Goal: Transaction & Acquisition: Purchase product/service

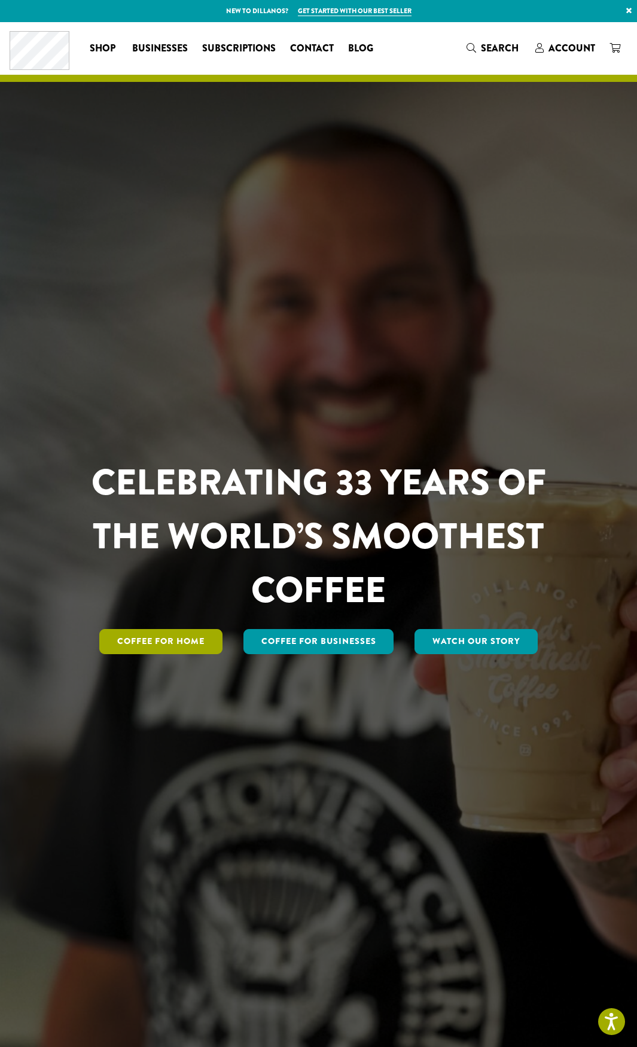
click at [168, 645] on link "Coffee for Home" at bounding box center [160, 641] width 123 height 25
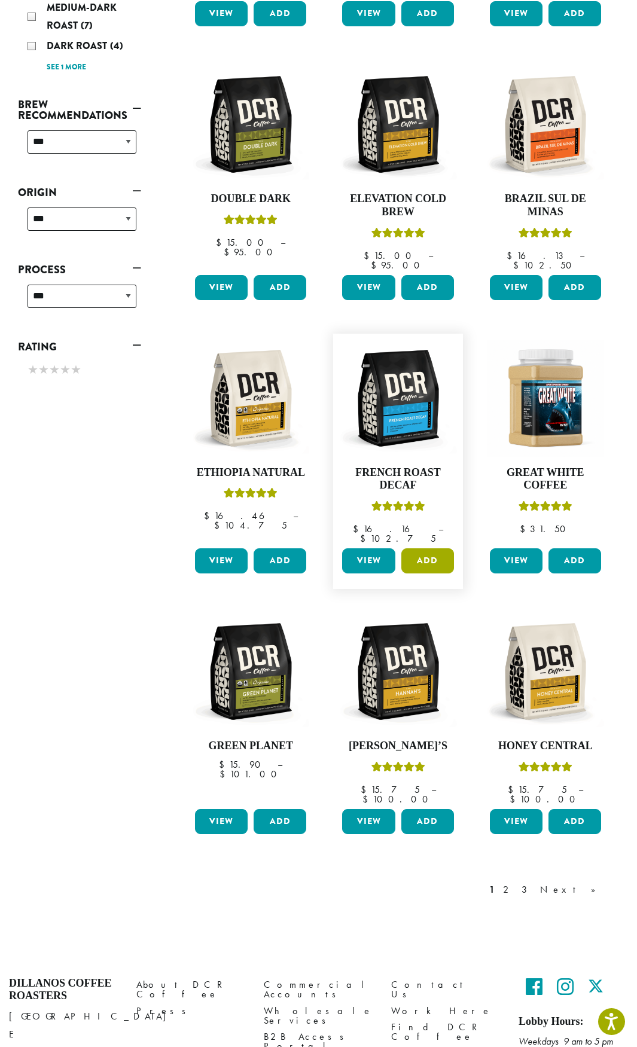
scroll to position [440, 0]
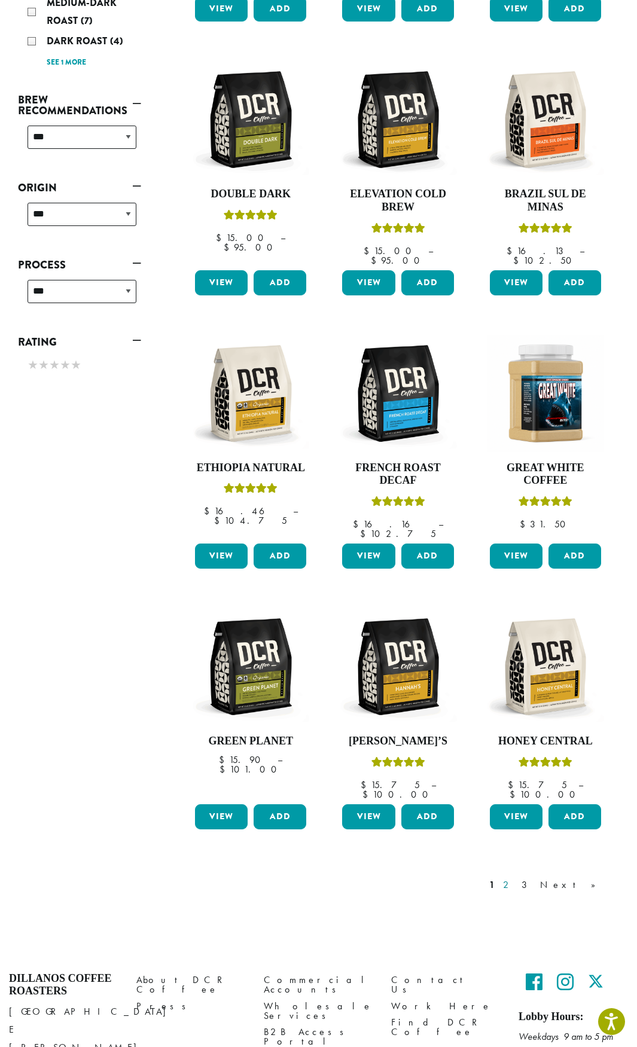
click at [516, 878] on link "2" at bounding box center [508, 885] width 15 height 14
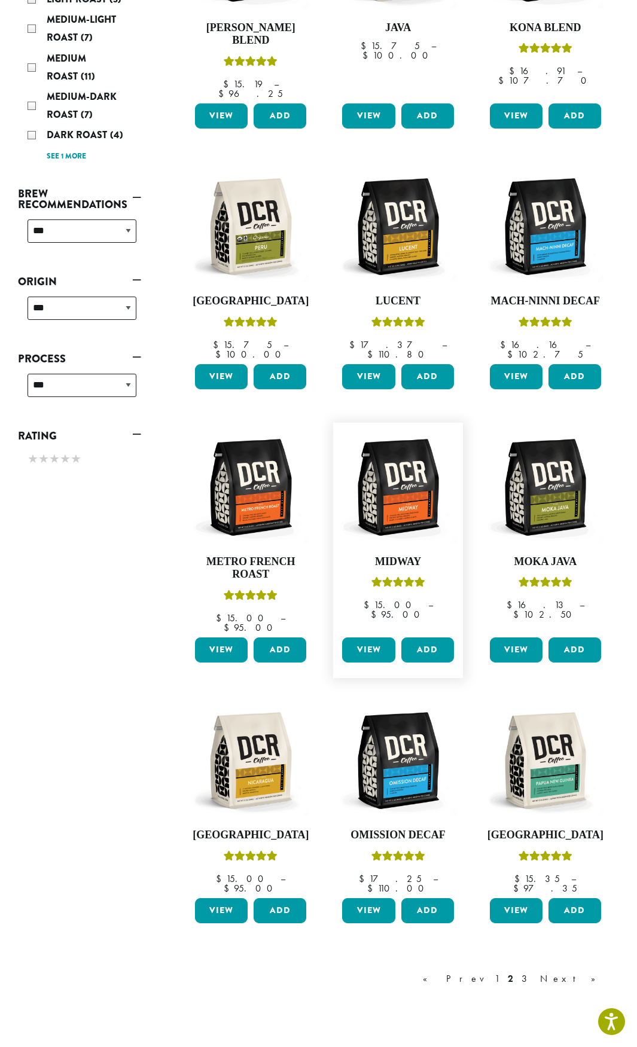
scroll to position [373, 0]
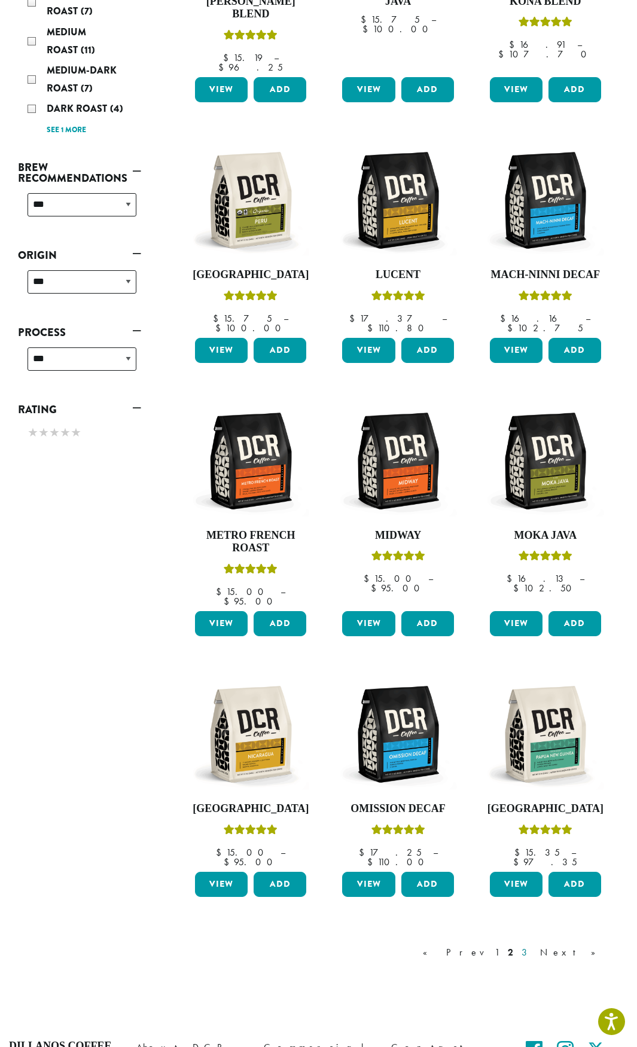
click at [534, 946] on link "3" at bounding box center [526, 953] width 15 height 14
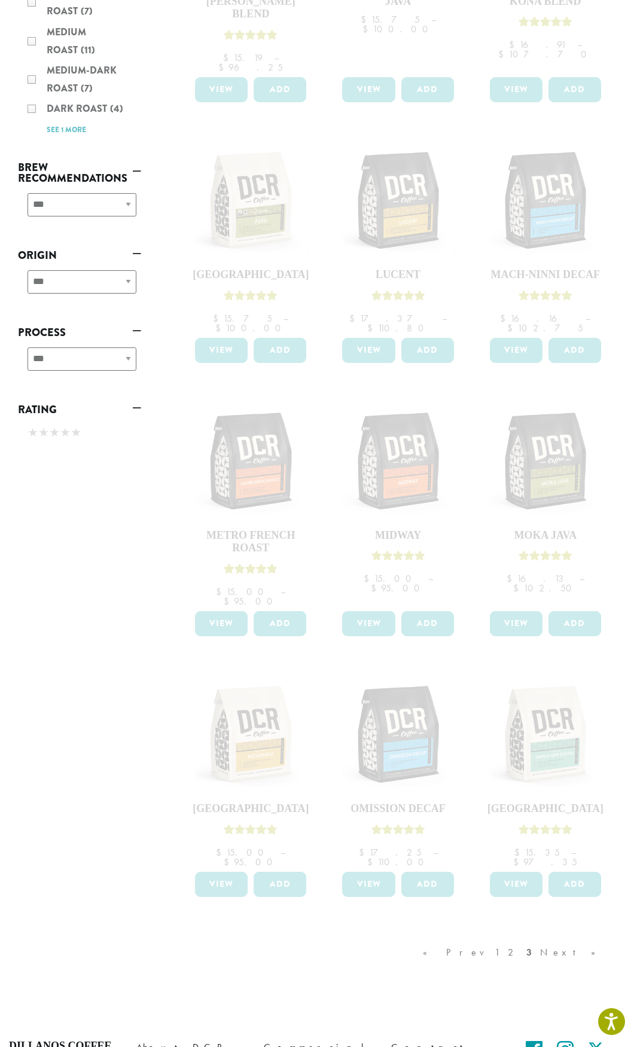
click at [71, 188] on div "**********" at bounding box center [79, 209] width 123 height 42
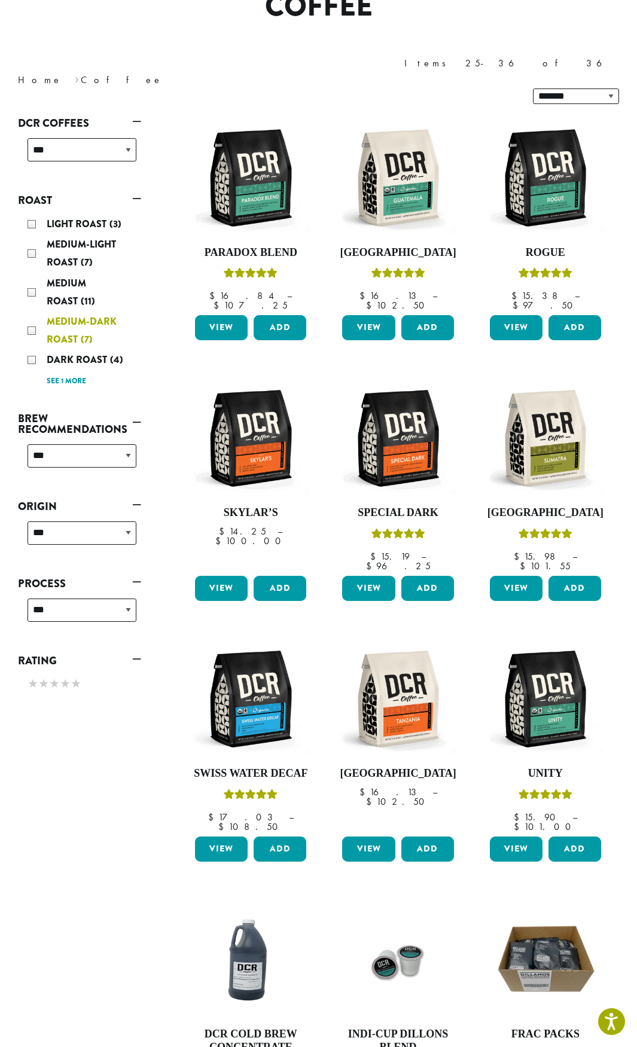
scroll to position [74, 0]
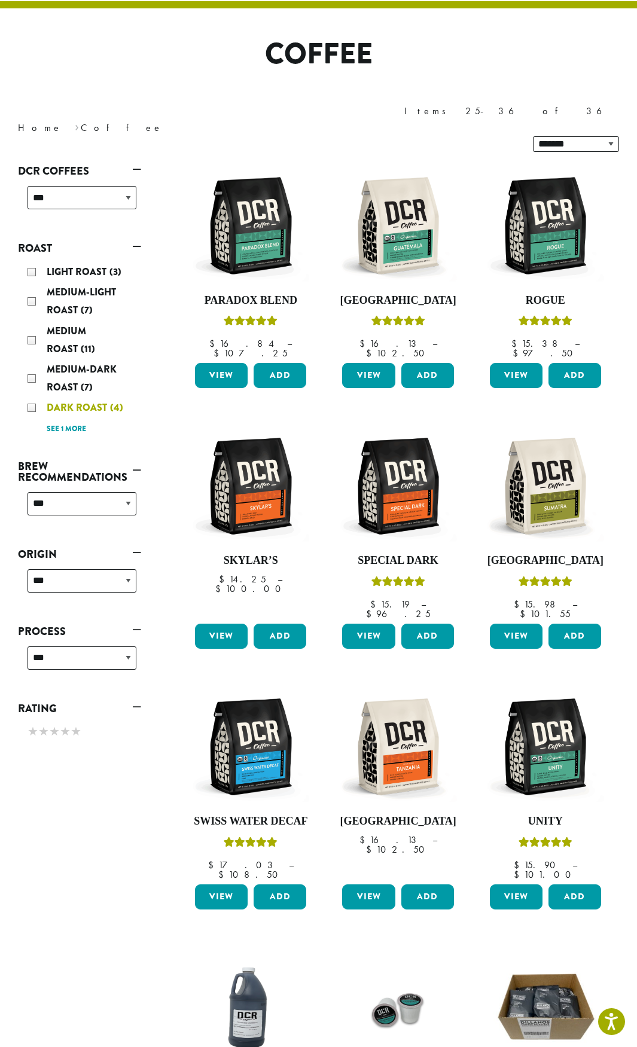
click at [64, 401] on span "Dark Roast" at bounding box center [78, 408] width 63 height 14
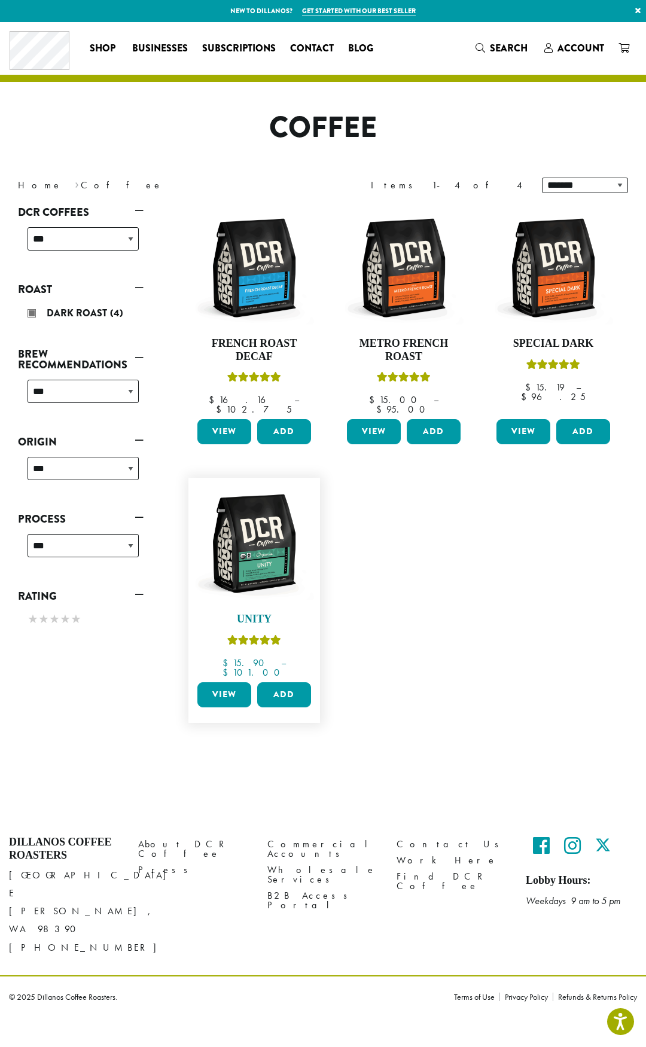
click at [237, 535] on img at bounding box center [254, 544] width 120 height 120
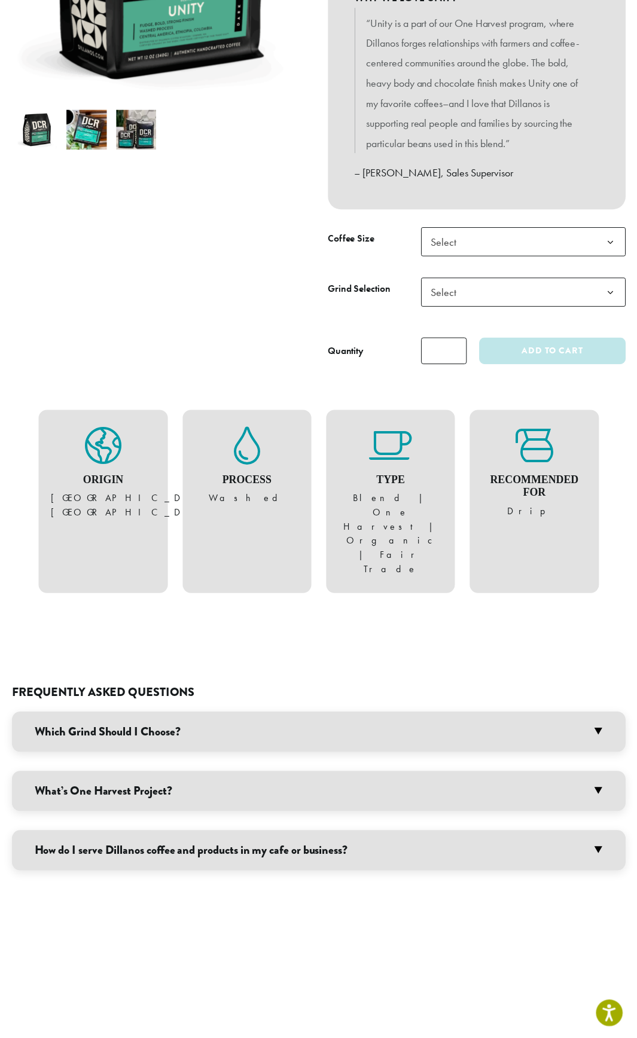
scroll to position [230, 0]
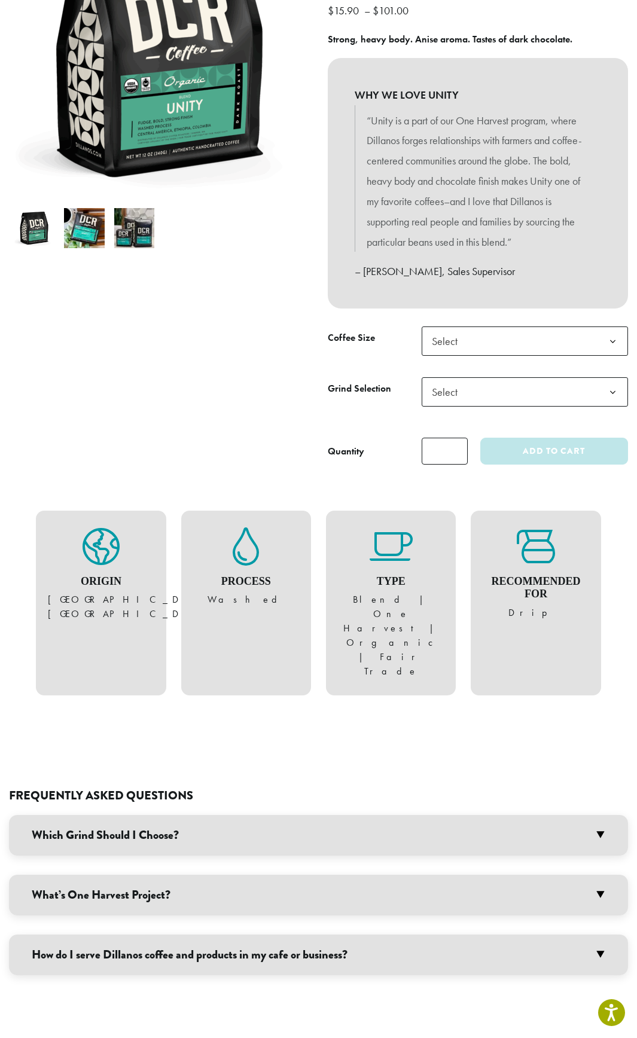
click at [480, 353] on span "Select" at bounding box center [525, 341] width 207 height 29
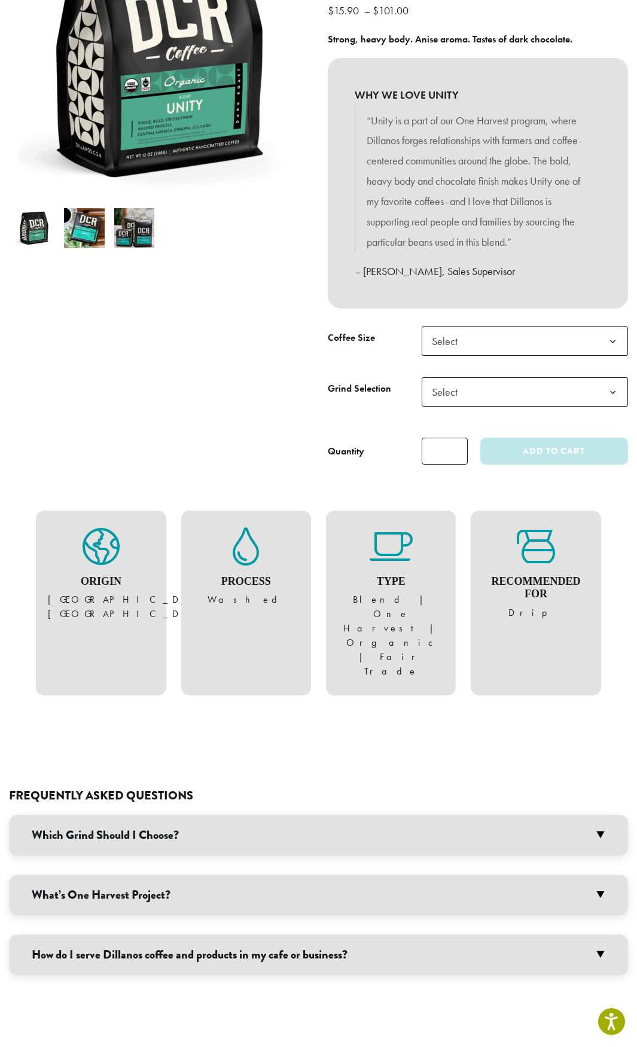
click at [480, 353] on span "Select" at bounding box center [525, 341] width 207 height 29
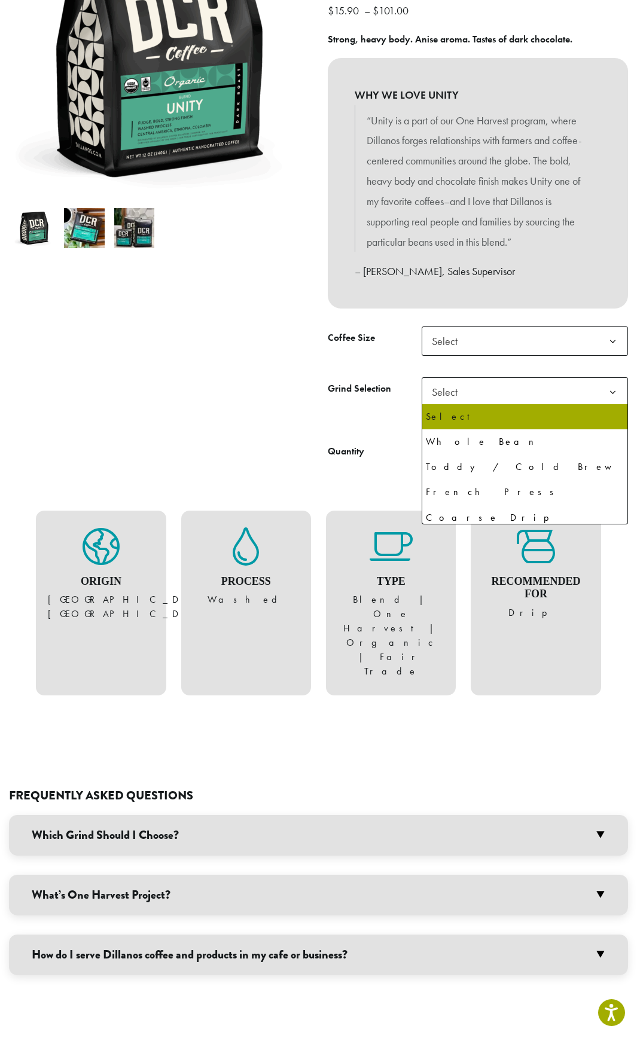
click at [474, 401] on span "Select" at bounding box center [525, 391] width 207 height 29
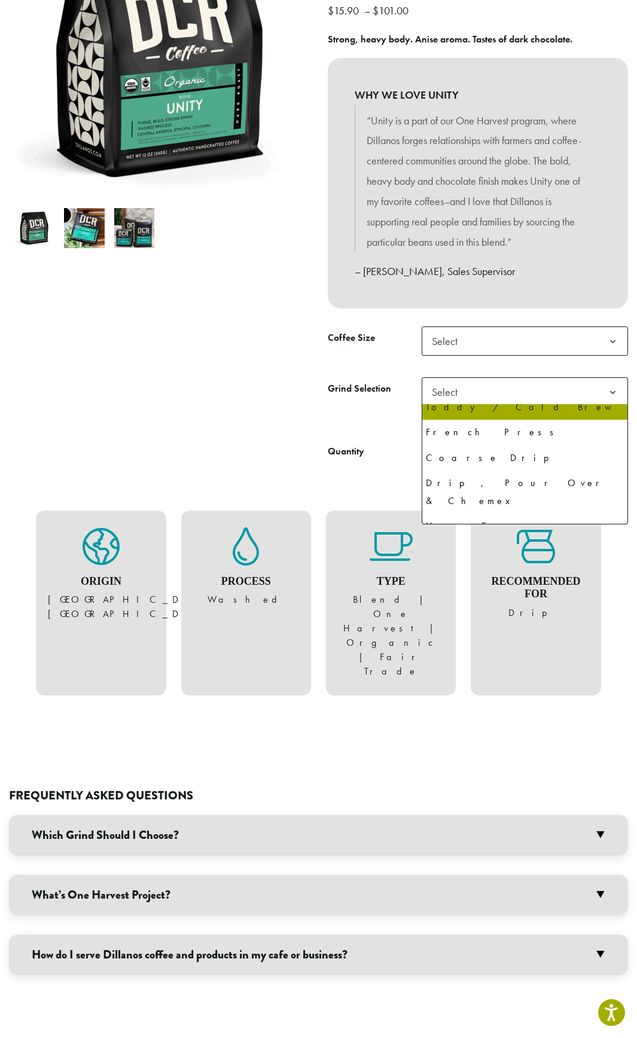
scroll to position [82, 0]
